Goal: Task Accomplishment & Management: Manage account settings

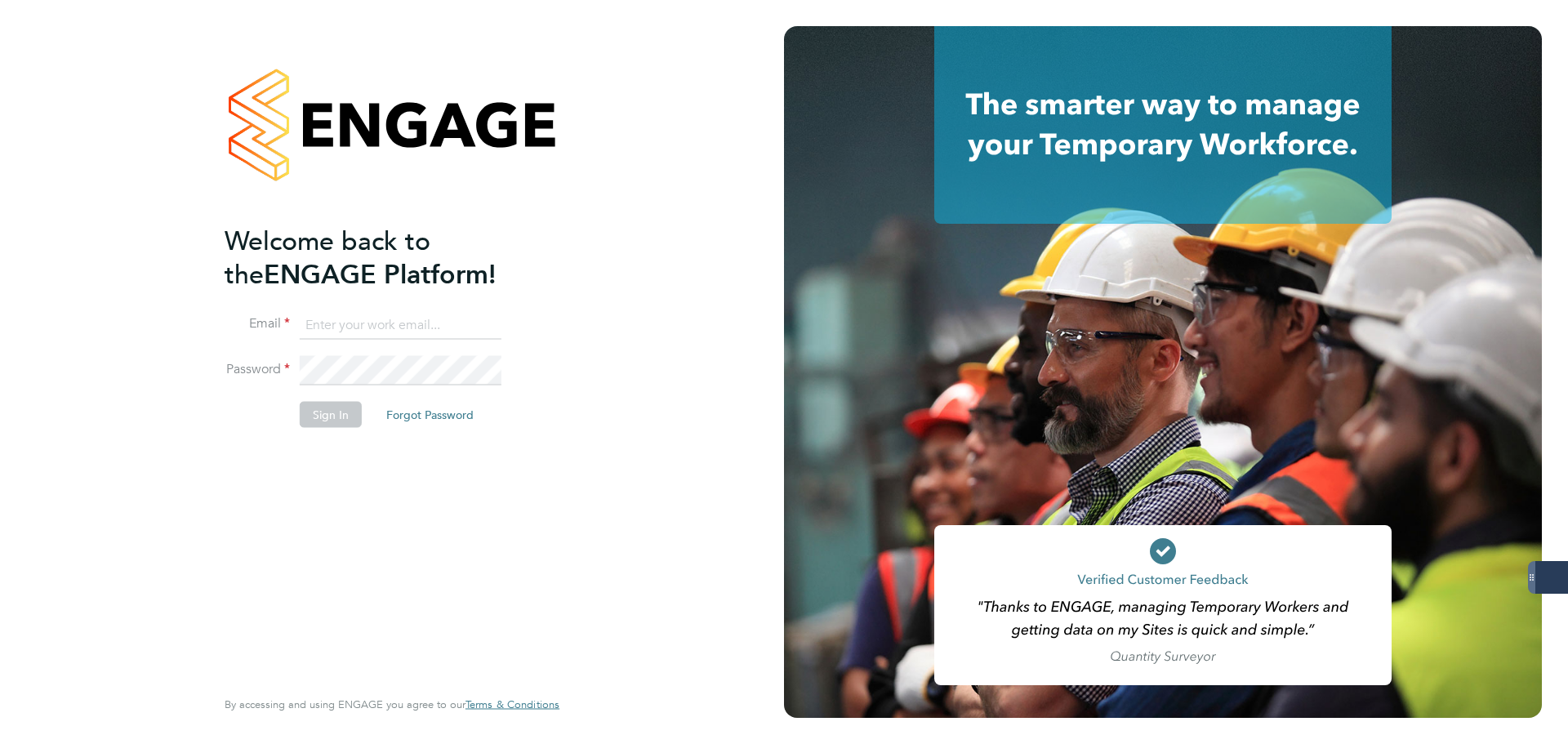
click at [485, 328] on keeper-lock "Open Keeper Popup" at bounding box center [486, 324] width 20 height 20
type input "oliver.jefferson@servicecare.org.uk"
click at [349, 413] on button "Sign In" at bounding box center [331, 415] width 62 height 26
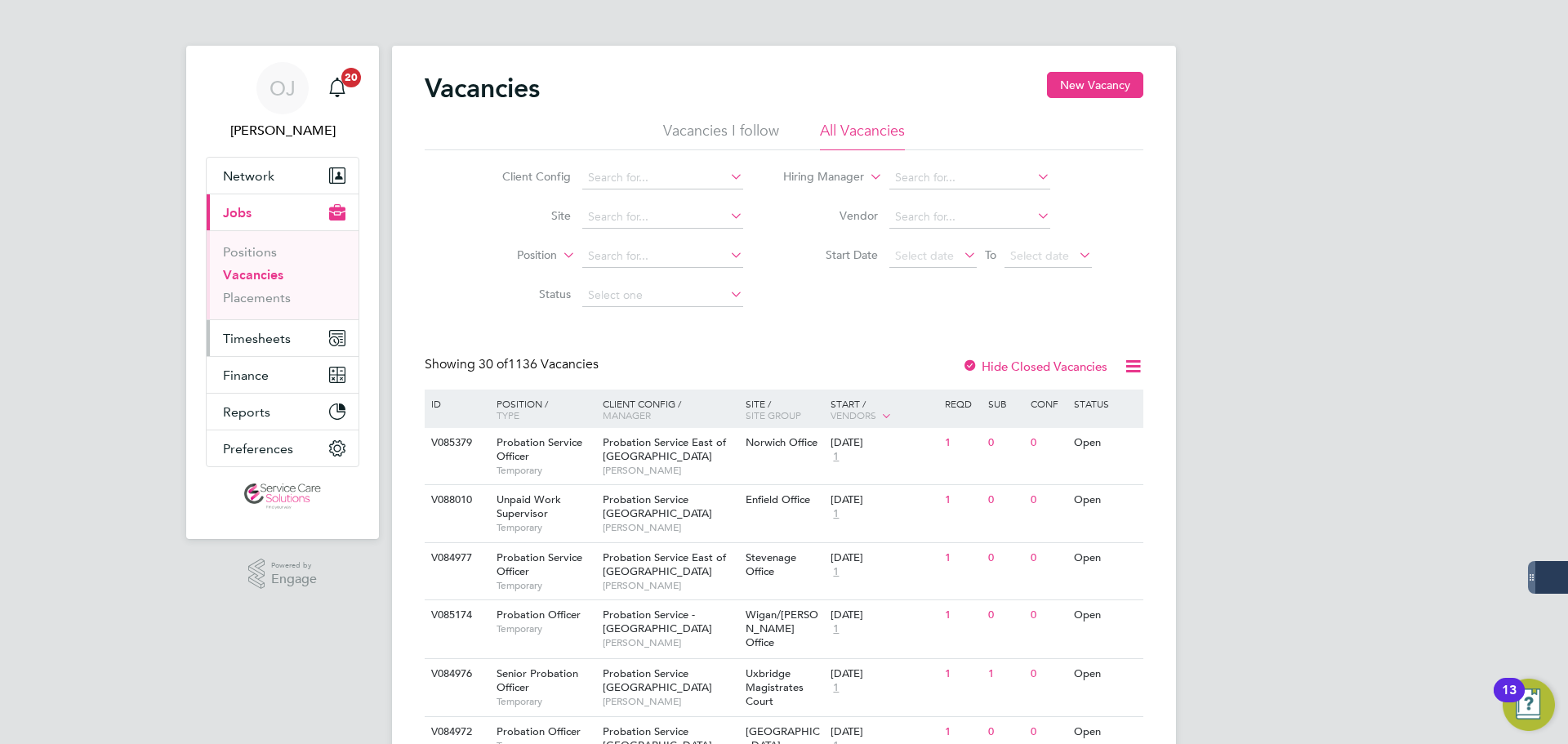
click at [307, 339] on button "Timesheets" at bounding box center [283, 338] width 152 height 36
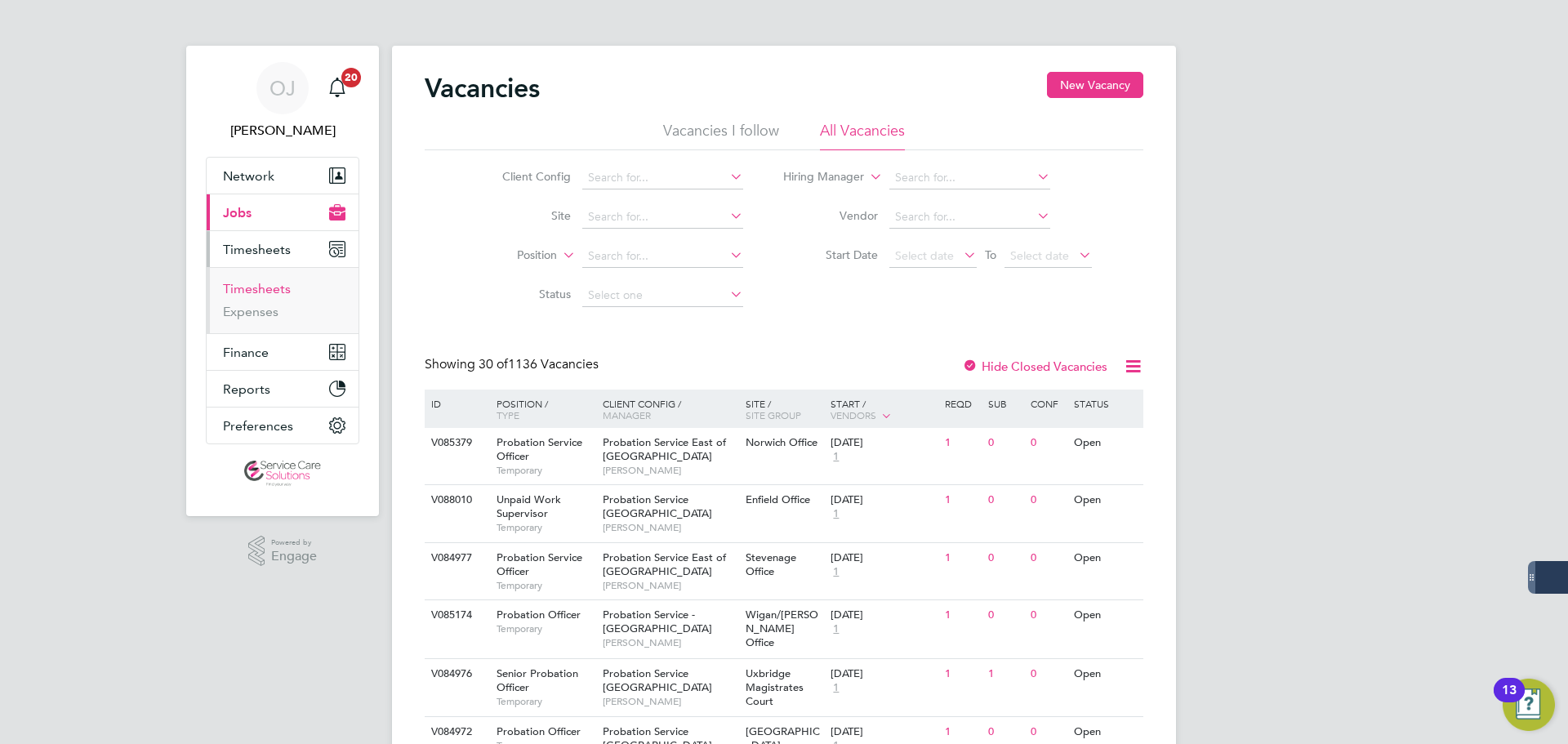
click at [278, 286] on link "Timesheets" at bounding box center [256, 288] width 68 height 16
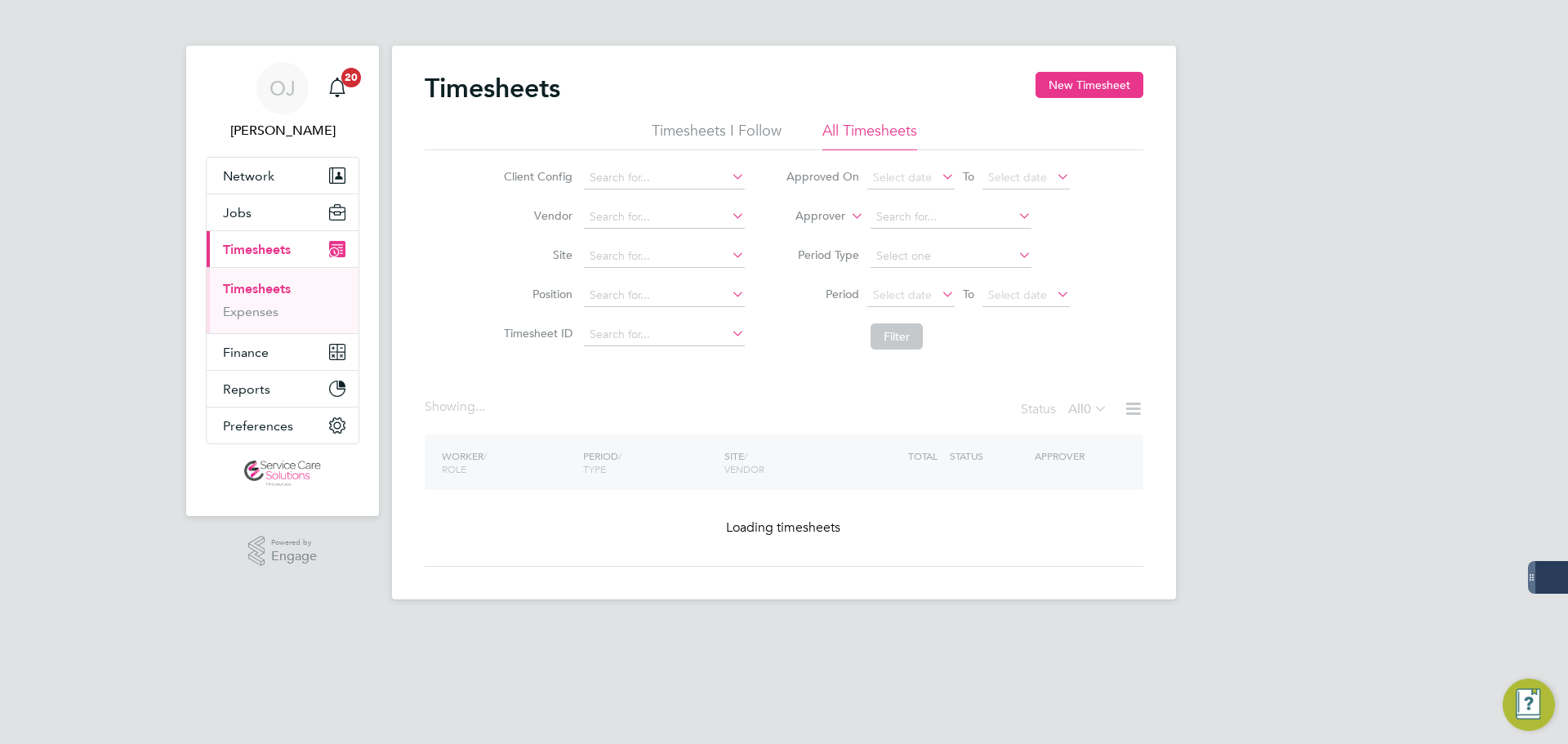
click at [831, 225] on li "Approver" at bounding box center [927, 217] width 325 height 39
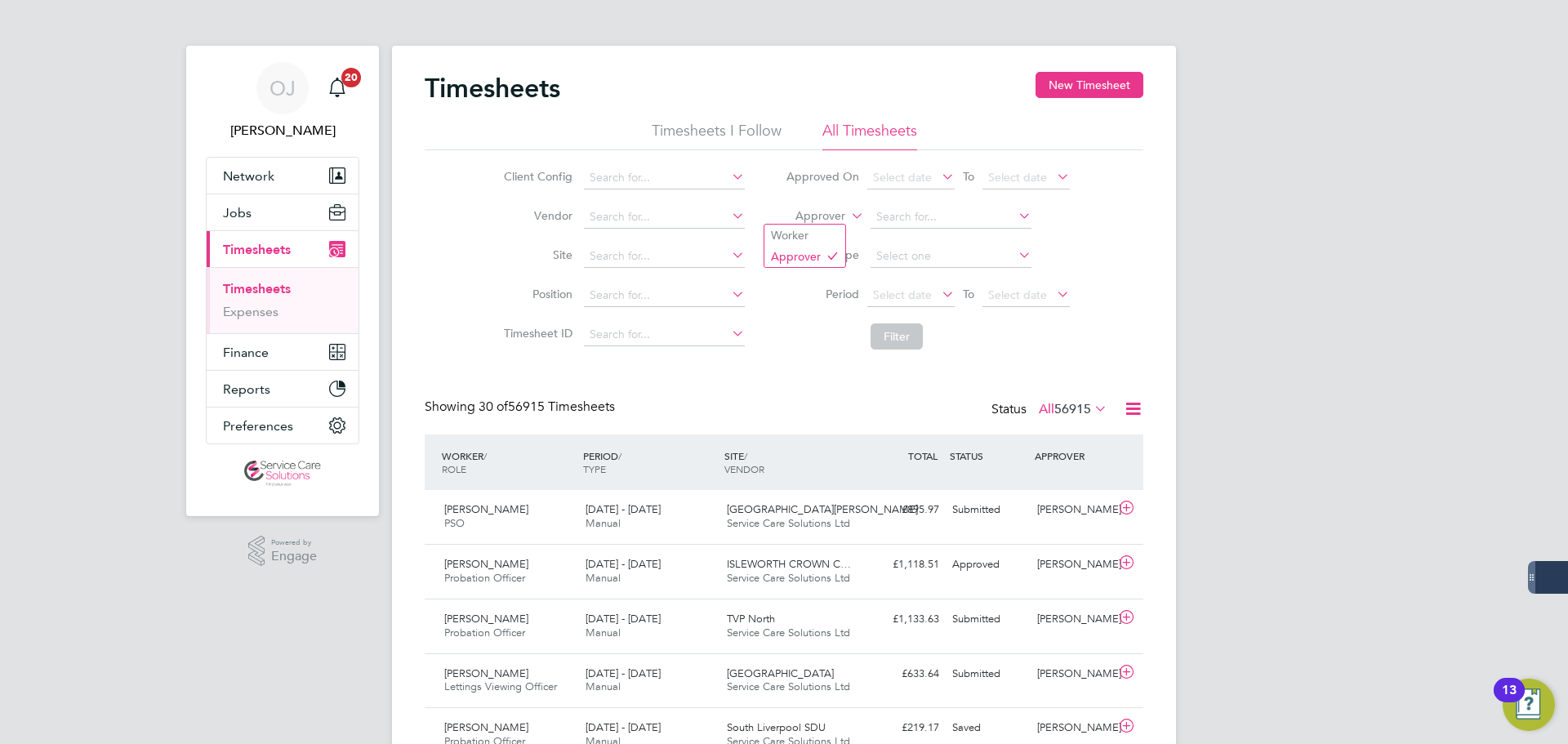
click at [830, 218] on label "Approver" at bounding box center [808, 216] width 73 height 16
click at [815, 238] on li "Worker" at bounding box center [805, 235] width 81 height 22
click at [847, 211] on icon at bounding box center [847, 211] width 0 height 15
click at [886, 210] on input at bounding box center [950, 217] width 161 height 23
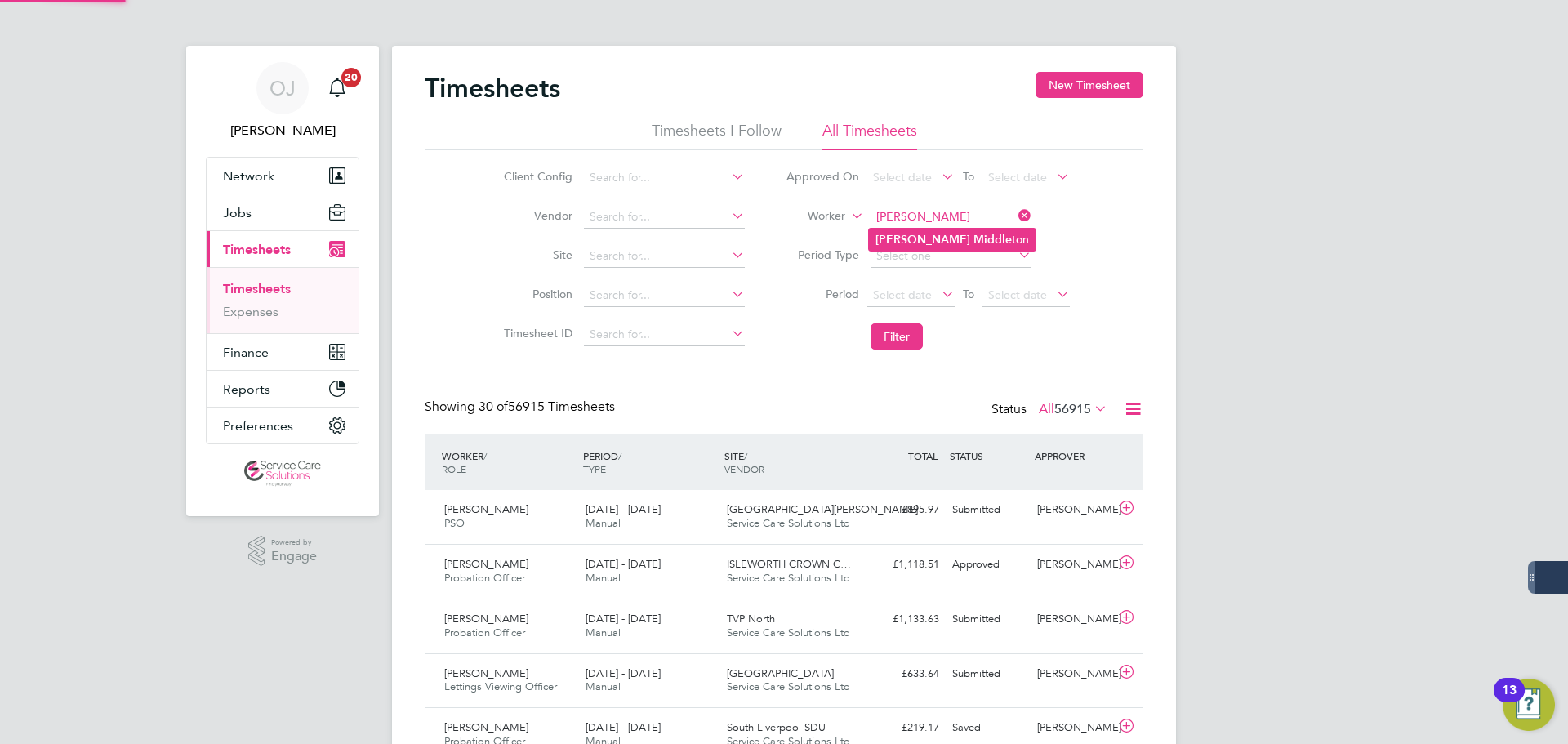
click at [974, 234] on li "[PERSON_NAME] Middle ton" at bounding box center [952, 239] width 166 height 22
type input "[PERSON_NAME]"
click at [912, 328] on button "Filter" at bounding box center [896, 336] width 53 height 26
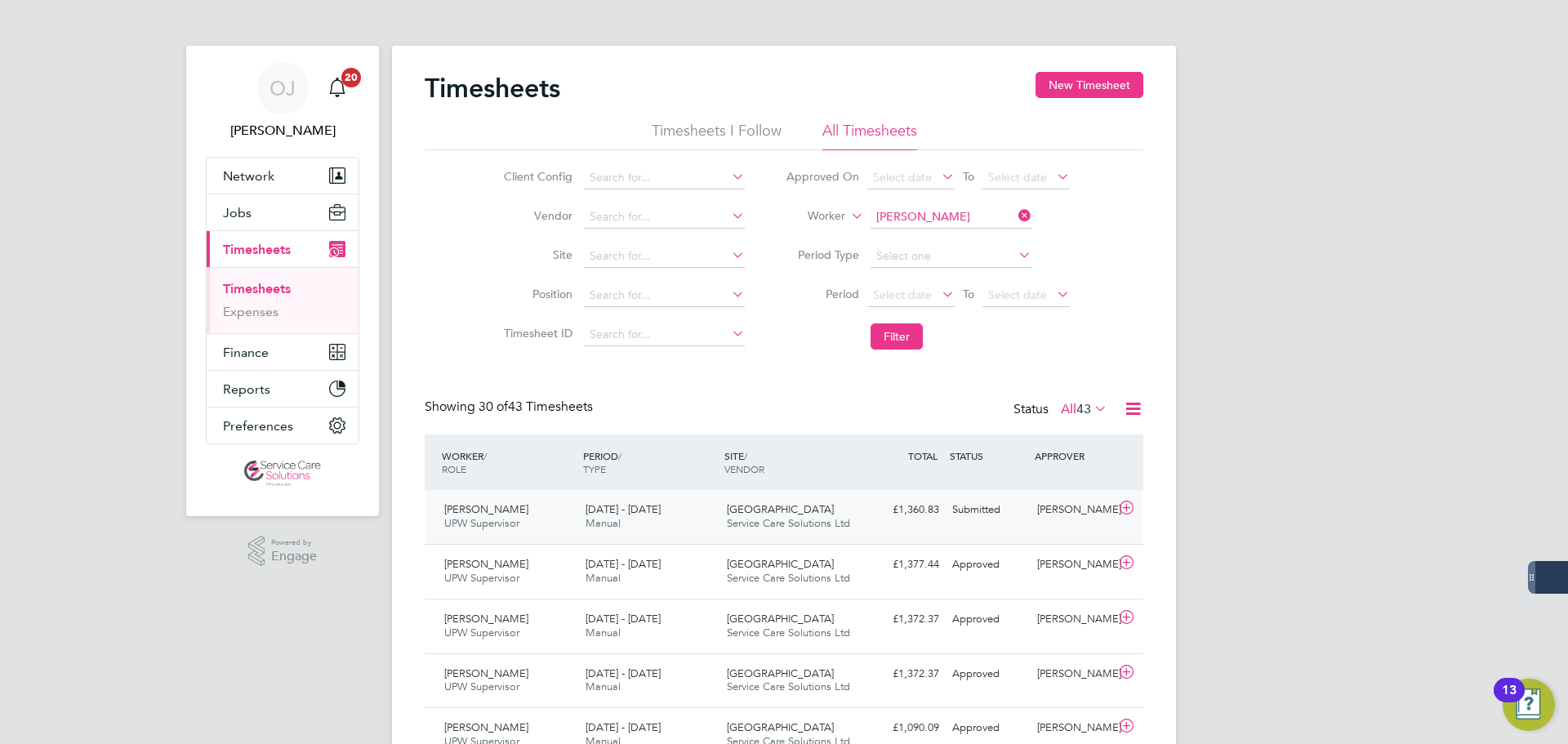
click at [723, 520] on div "Whitechapel House Service Care Solutions Ltd" at bounding box center [791, 516] width 141 height 40
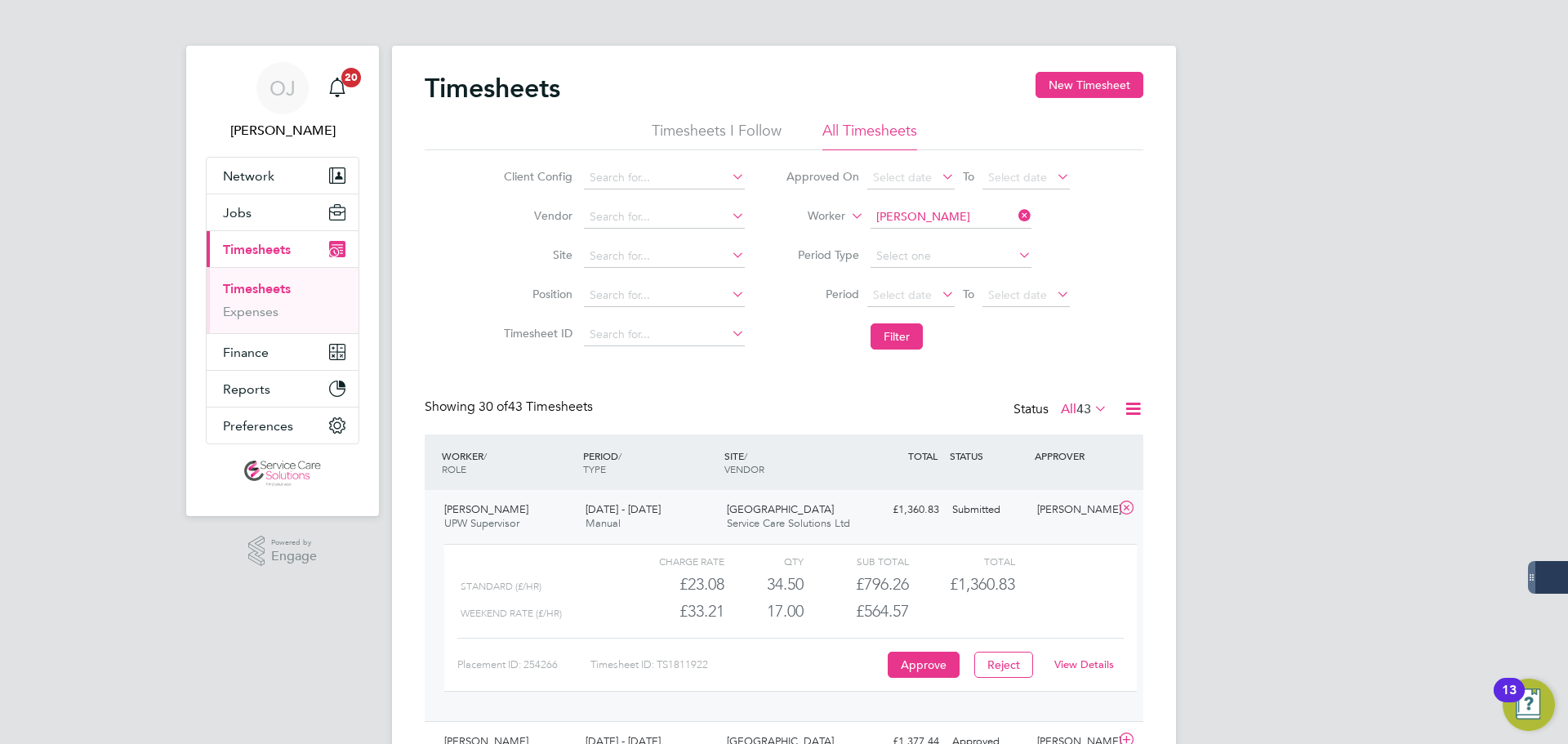
click at [1085, 662] on link "View Details" at bounding box center [1083, 664] width 59 height 14
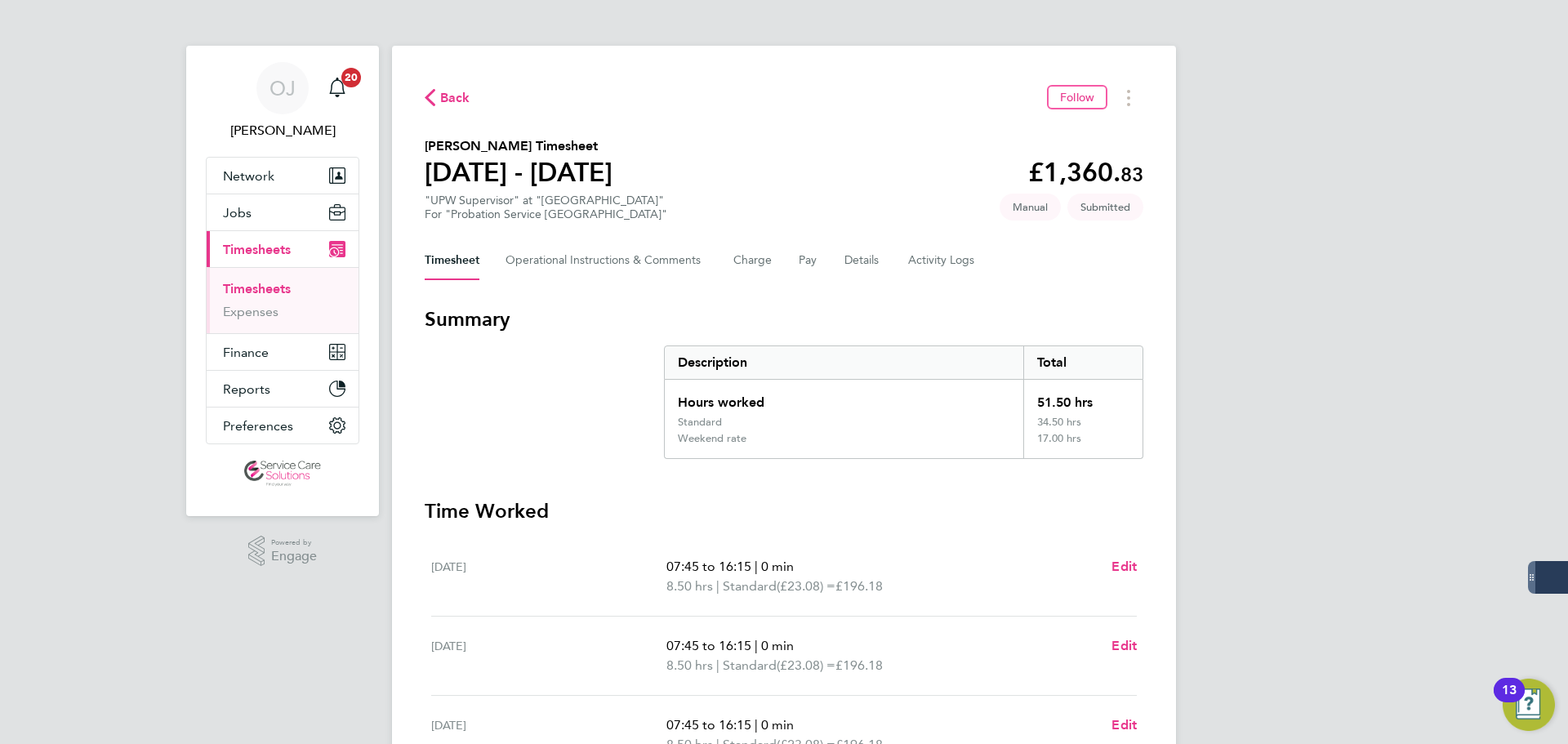
click at [895, 248] on div "Timesheet Operational Instructions & Comments Charge Pay Details Activity Logs" at bounding box center [784, 260] width 719 height 39
click at [864, 250] on button "Details" at bounding box center [863, 260] width 38 height 39
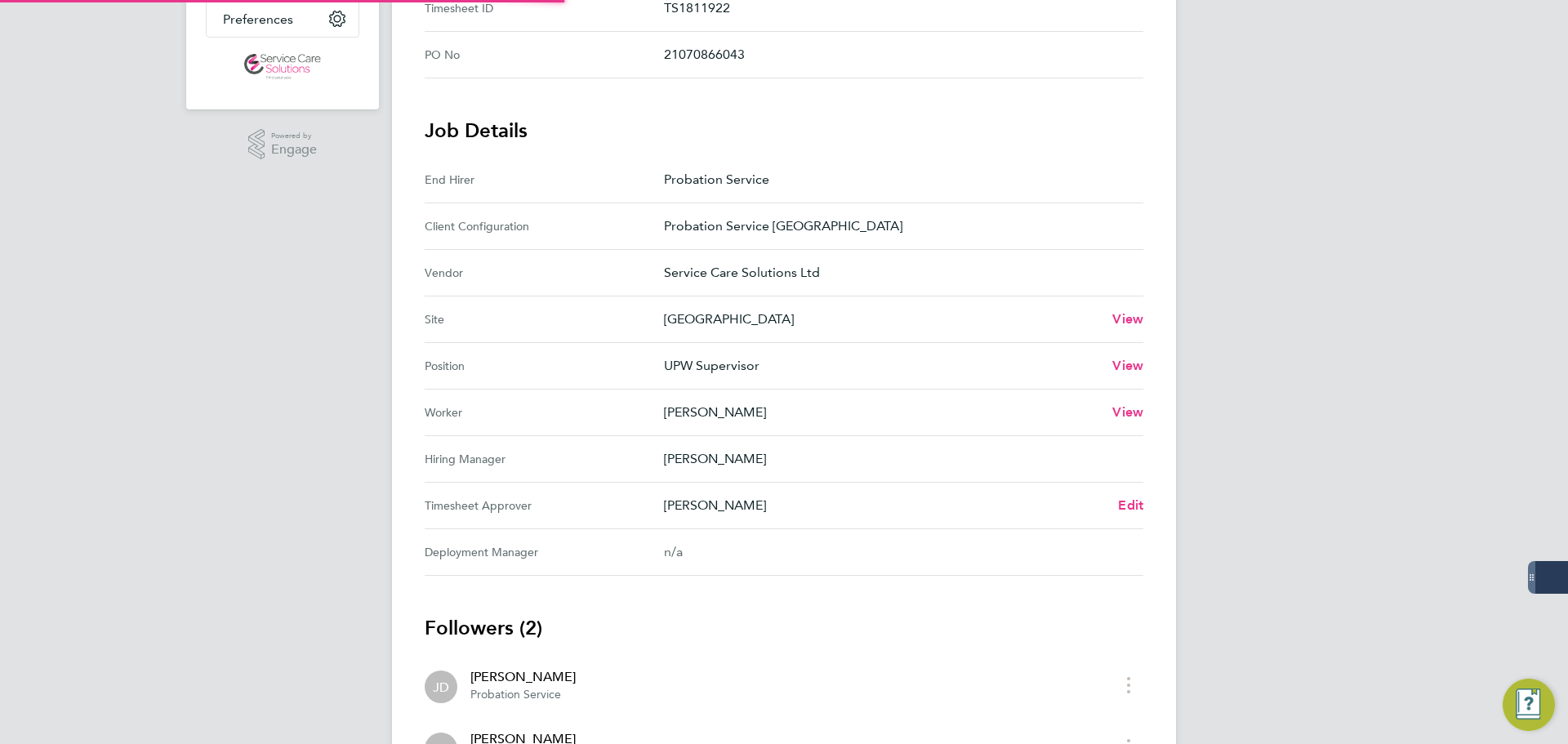
scroll to position [460, 0]
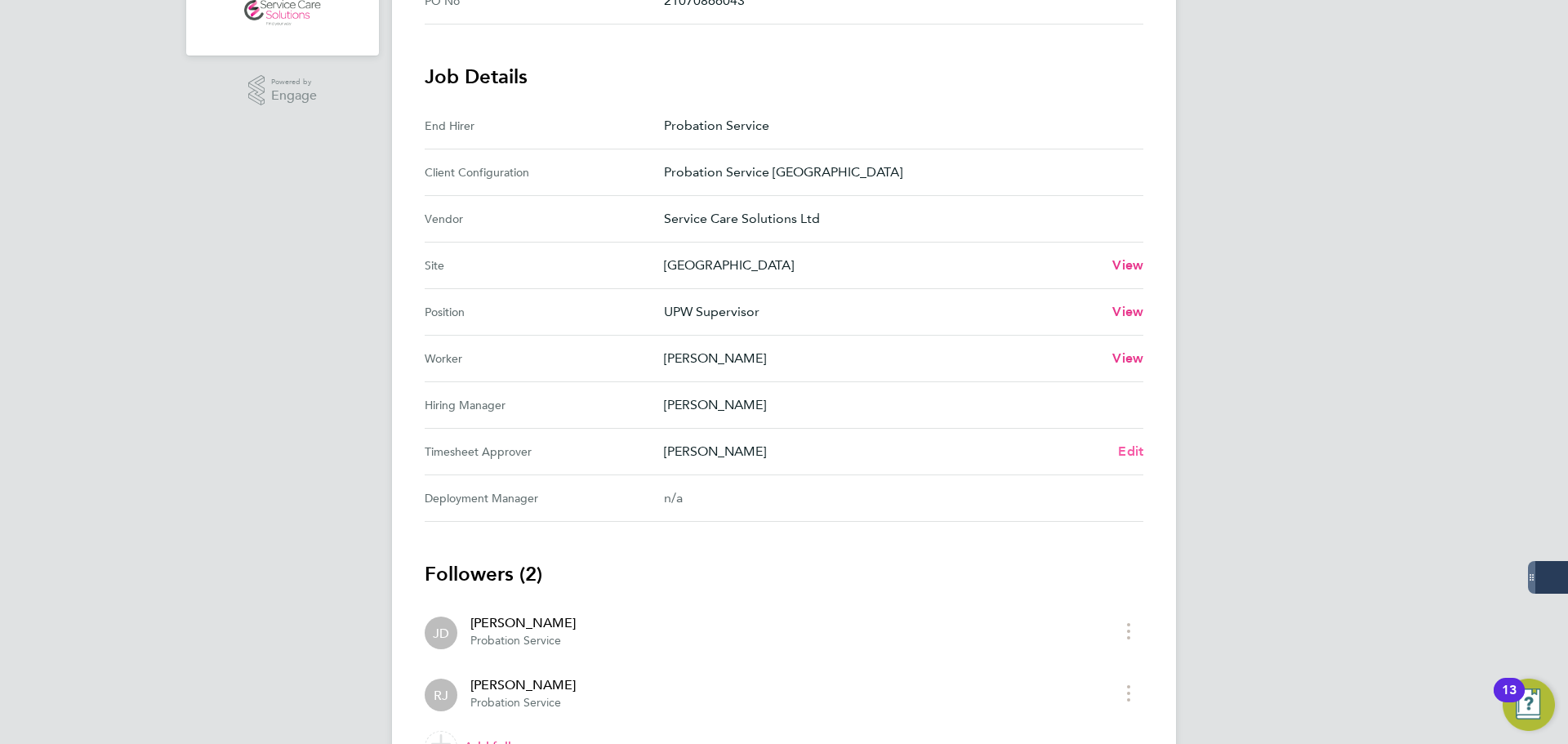
click at [1126, 449] on span "Edit" at bounding box center [1130, 451] width 25 height 16
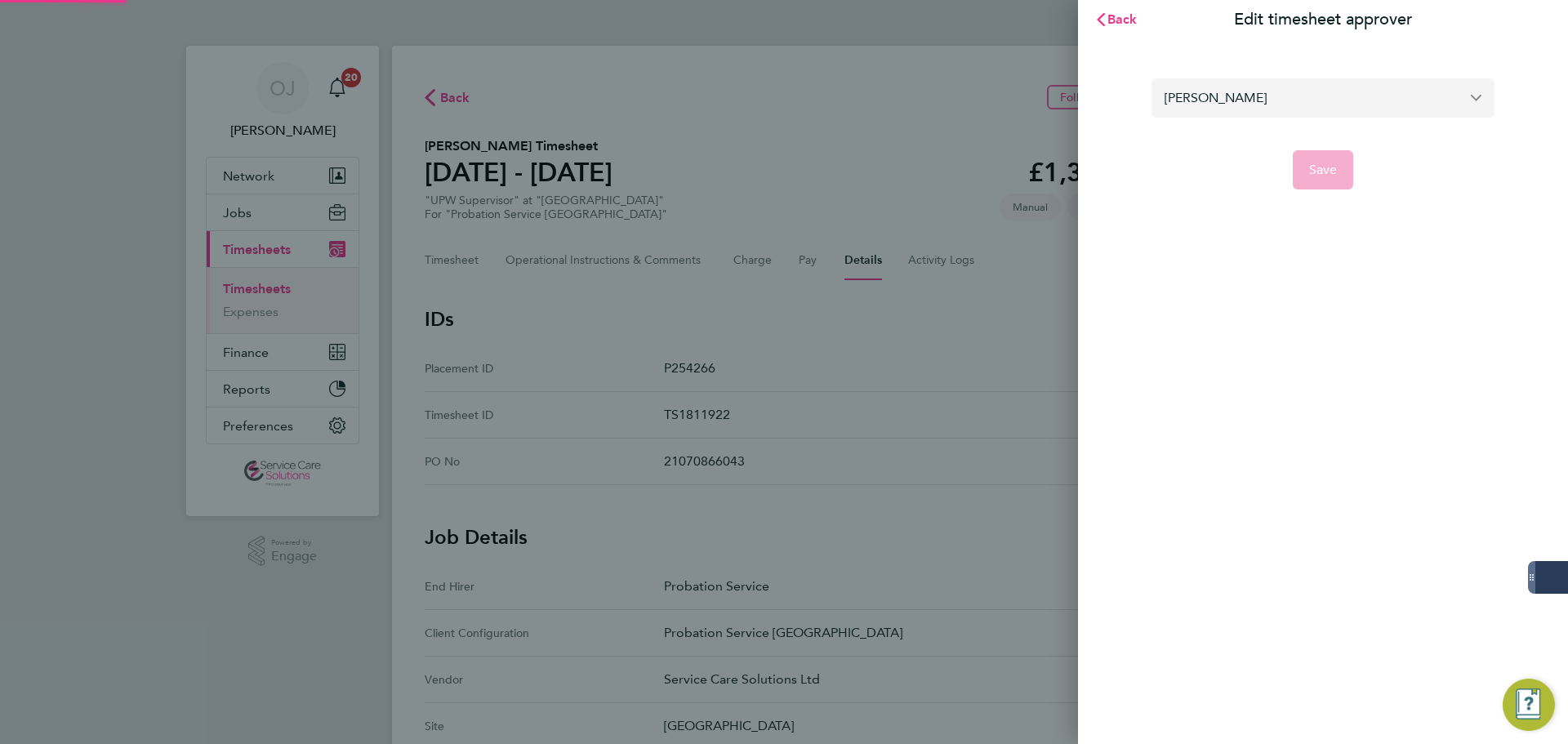
click at [1282, 97] on input "[PERSON_NAME]" at bounding box center [1322, 97] width 343 height 39
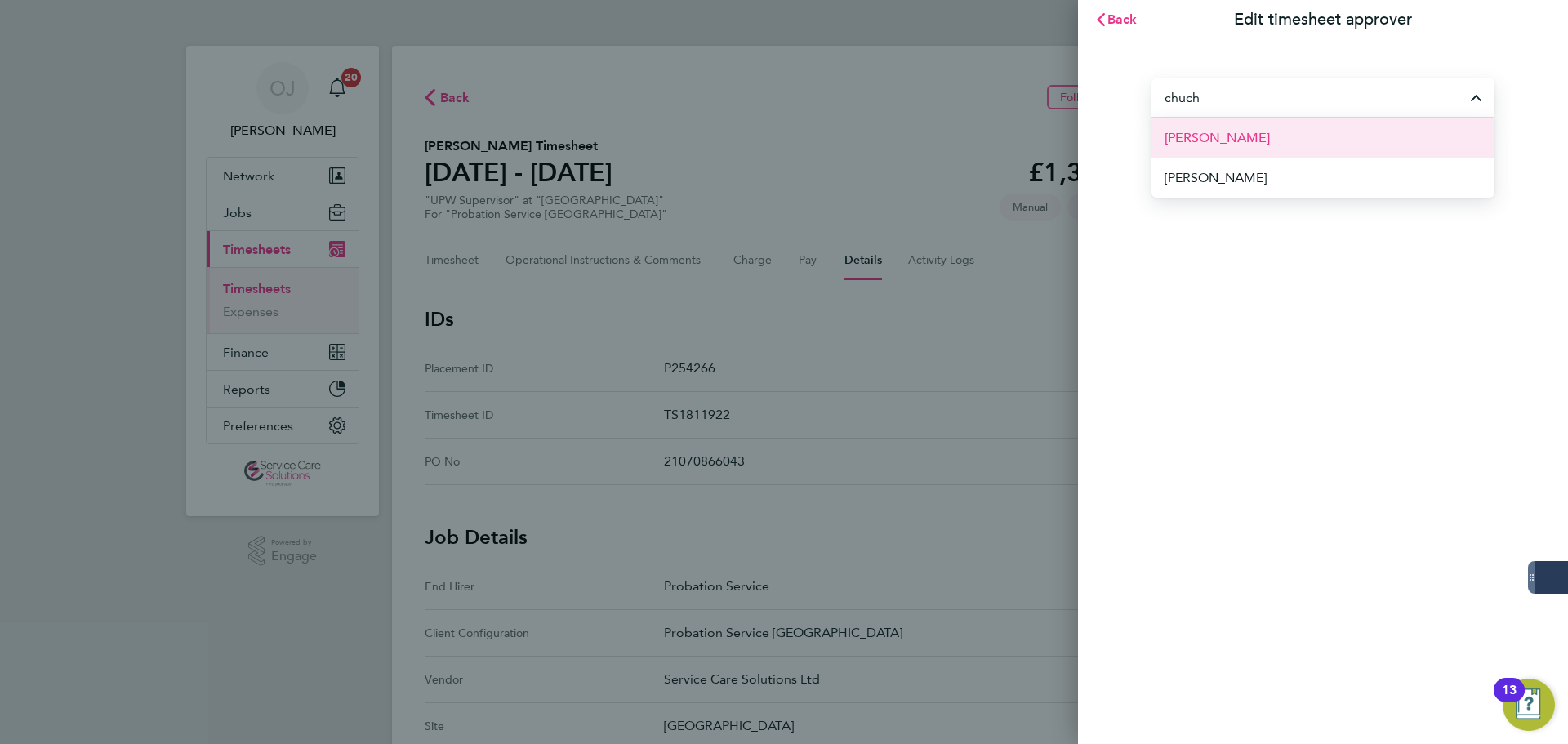
click at [1273, 135] on li "[PERSON_NAME]" at bounding box center [1322, 137] width 343 height 40
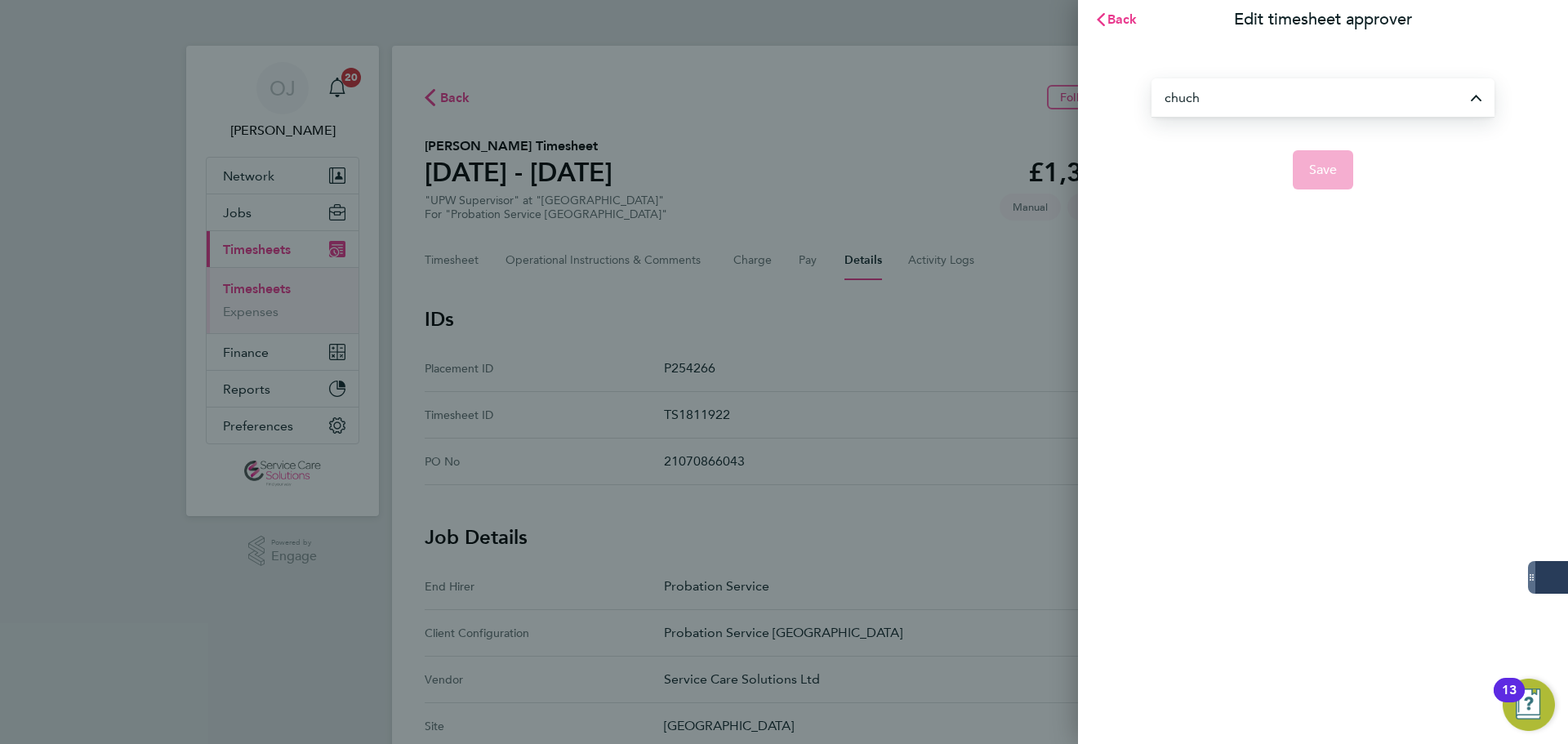
type input "[PERSON_NAME]"
click at [1332, 176] on span "Save" at bounding box center [1323, 169] width 28 height 16
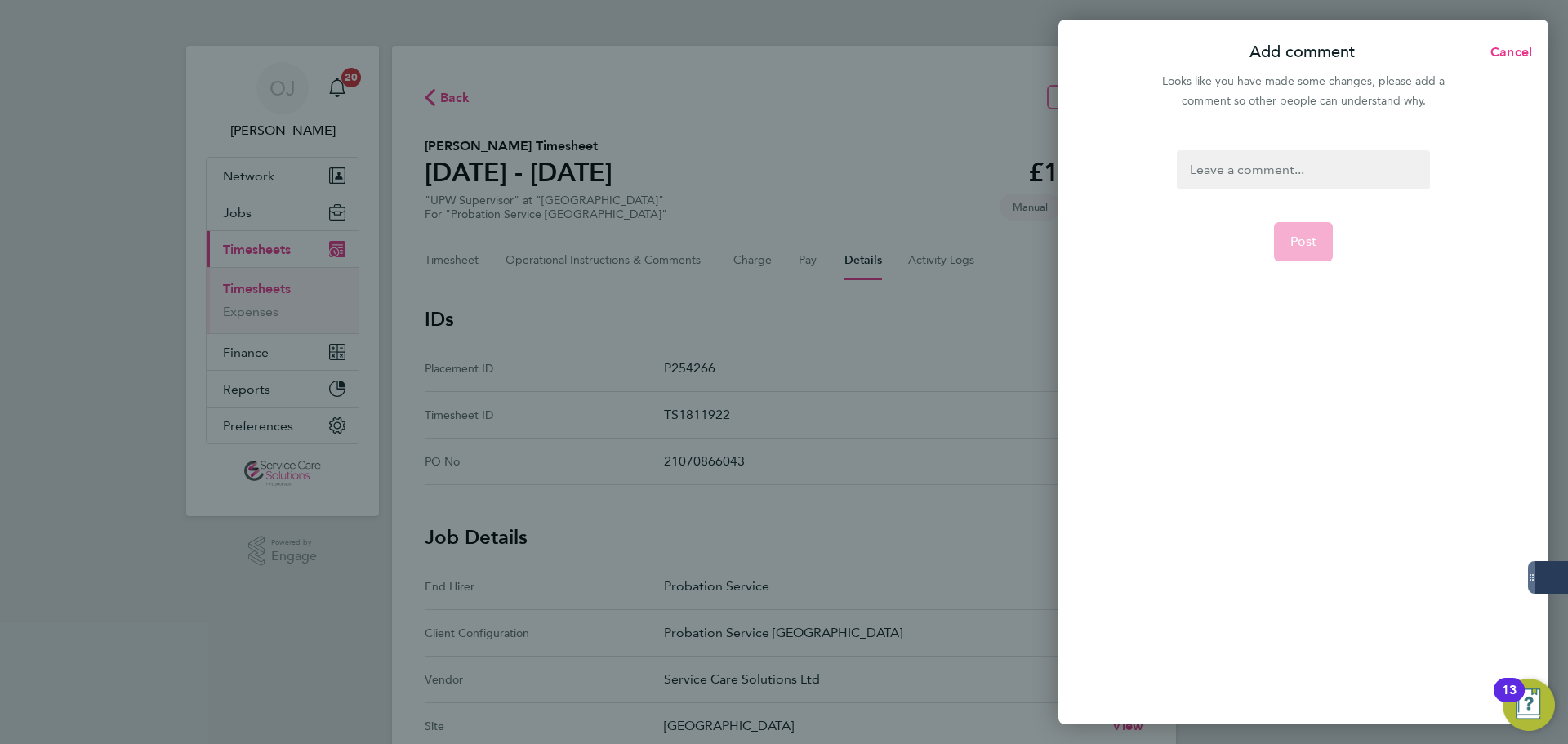
click at [1229, 175] on div at bounding box center [1302, 170] width 253 height 39
click at [1230, 162] on div at bounding box center [1302, 170] width 253 height 39
click at [1306, 238] on span "Post" at bounding box center [1303, 241] width 27 height 16
